Goal: Transaction & Acquisition: Purchase product/service

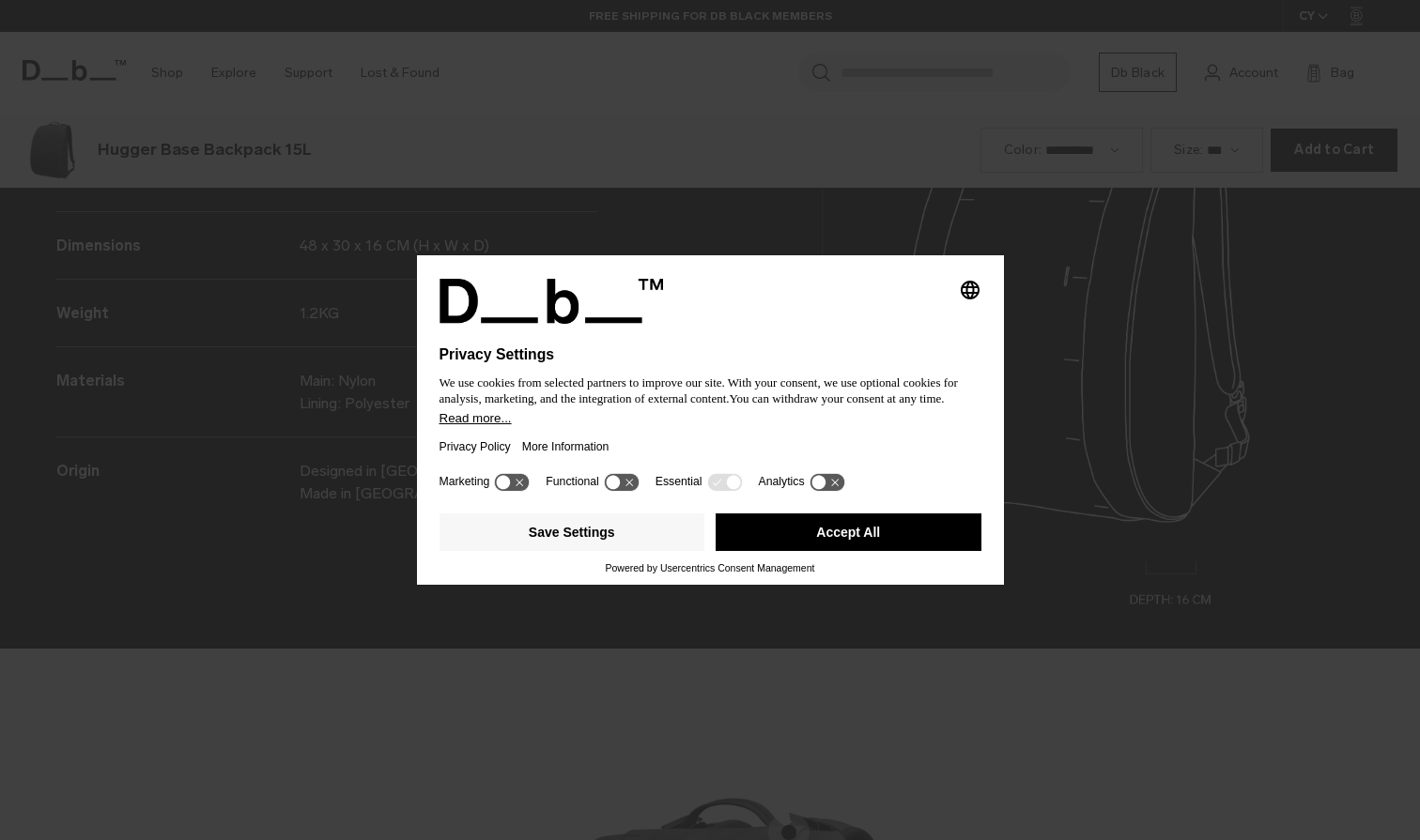
scroll to position [2521, 0]
